Goal: Task Accomplishment & Management: Use online tool/utility

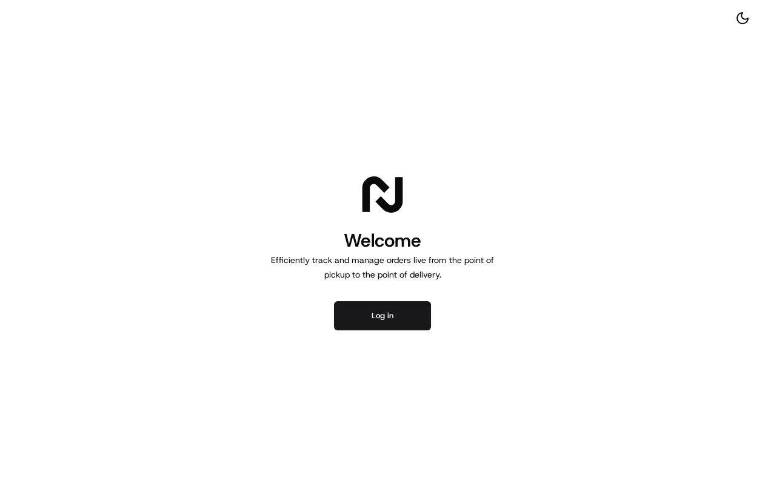
click at [357, 331] on div "Welcome Efficiently track and manage orders live from the point of pickup to th…" at bounding box center [382, 250] width 765 height 500
click at [362, 317] on button "Log in" at bounding box center [382, 315] width 97 height 29
